Goal: Transaction & Acquisition: Purchase product/service

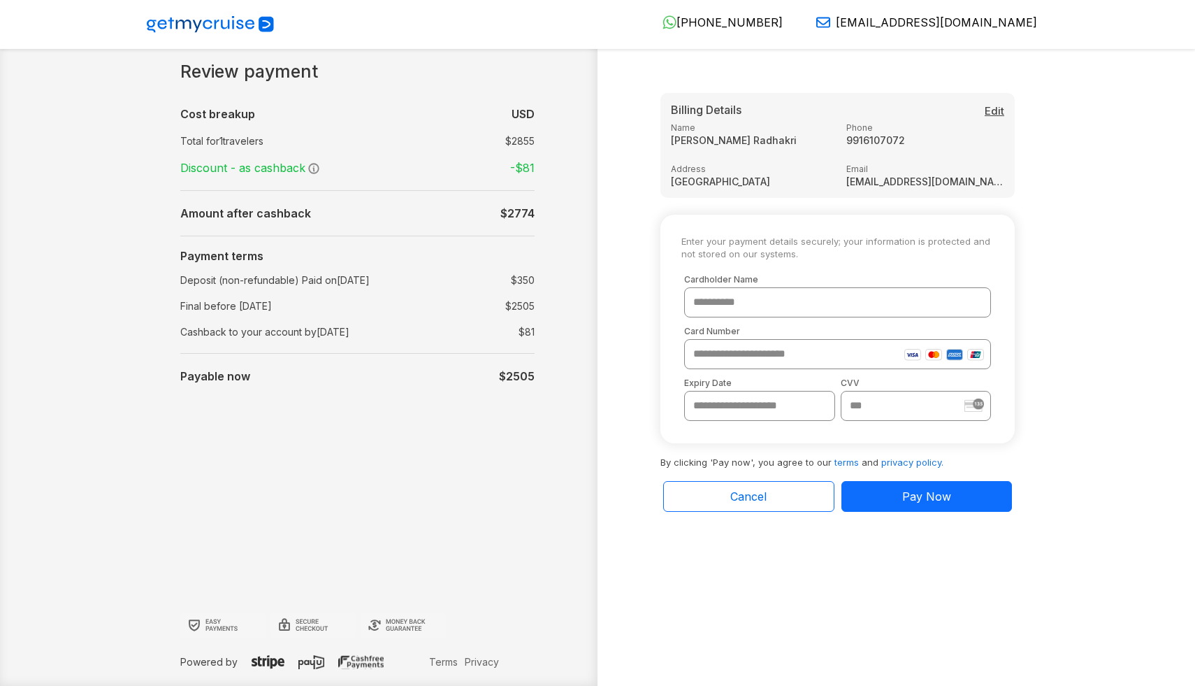
click at [739, 244] on small "Enter your payment details securely; your information is protected and not stor…" at bounding box center [837, 247] width 312 height 24
copy small "Enter your payment details securely; your information is protected and not stor…"
click at [701, 460] on p "By clicking 'Pay now', you agree to our terms and privacy policy." at bounding box center [837, 456] width 354 height 27
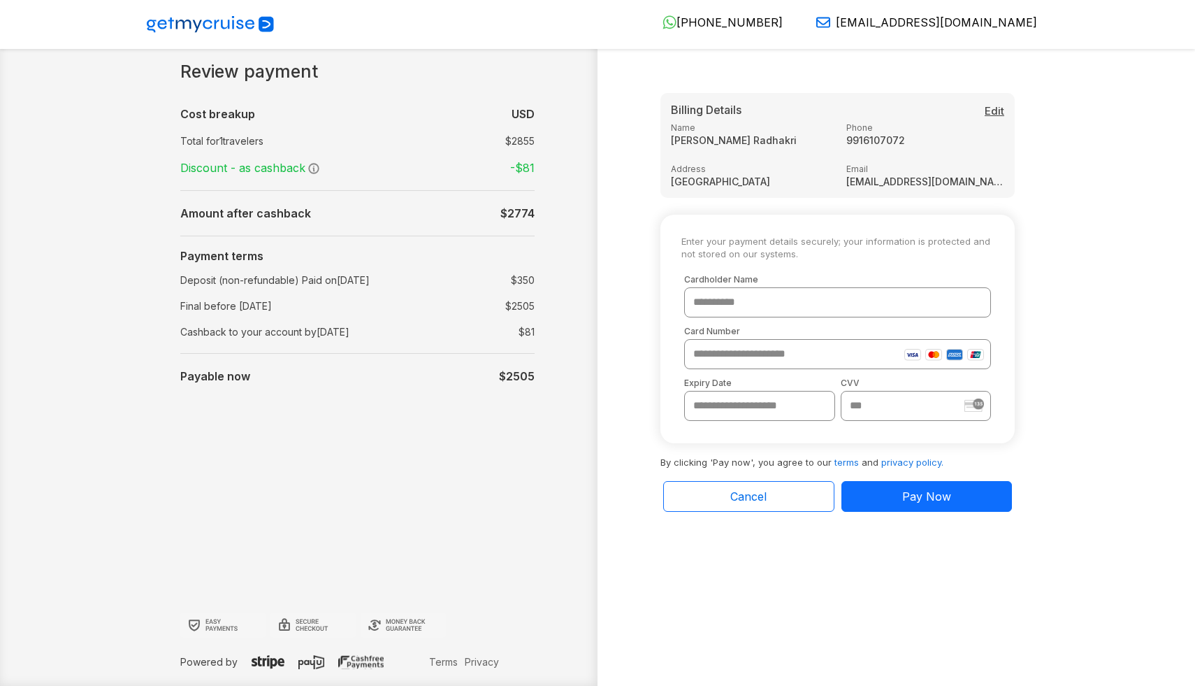
click at [701, 460] on p "By clicking 'Pay now', you agree to our terms and privacy policy." at bounding box center [837, 456] width 354 height 27
copy p "clicking"
